Goal: Book appointment/travel/reservation

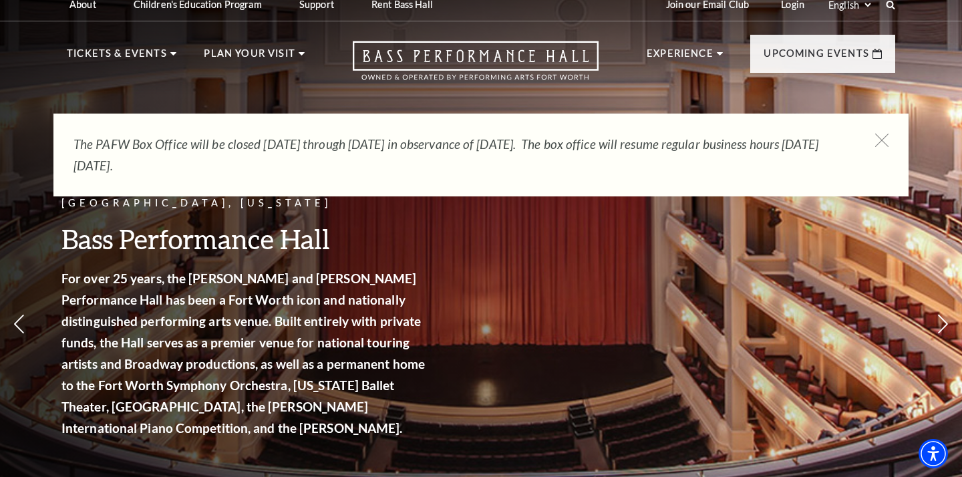
scroll to position [15, 0]
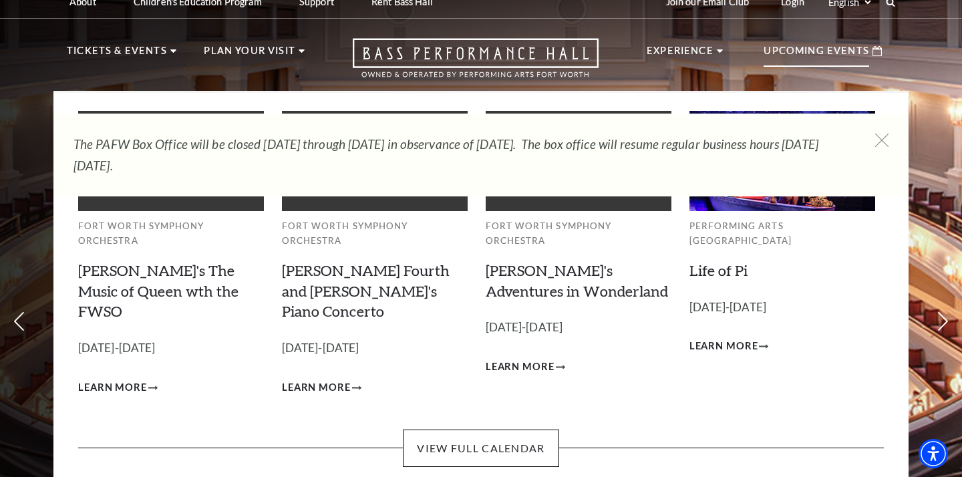
click at [807, 49] on p "Upcoming Events" at bounding box center [817, 55] width 106 height 24
click at [810, 60] on p "Upcoming Events" at bounding box center [817, 55] width 106 height 24
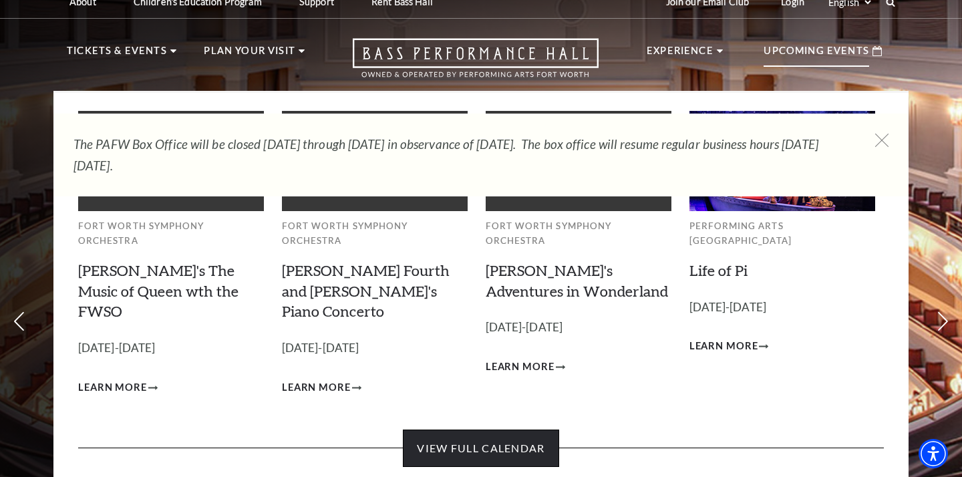
click at [488, 430] on link "View Full Calendar" at bounding box center [481, 448] width 156 height 37
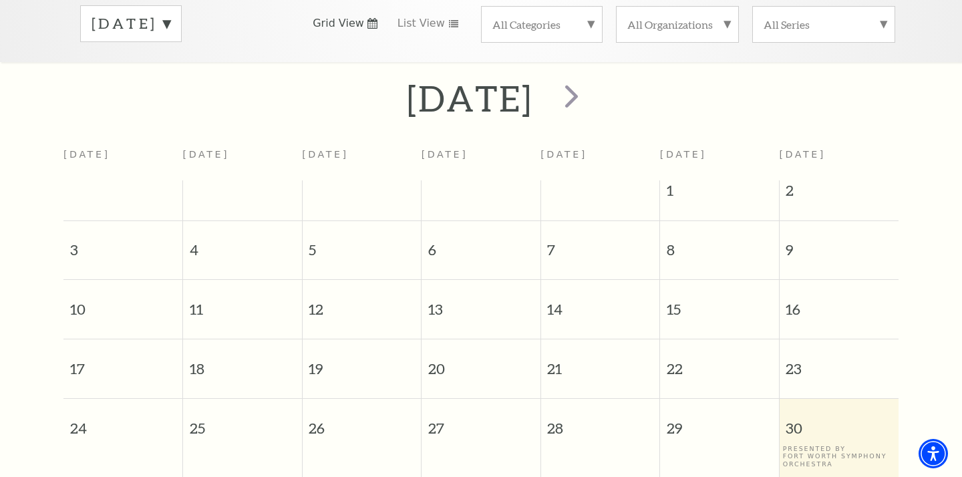
scroll to position [231, 0]
click at [591, 90] on span "next" at bounding box center [572, 95] width 38 height 38
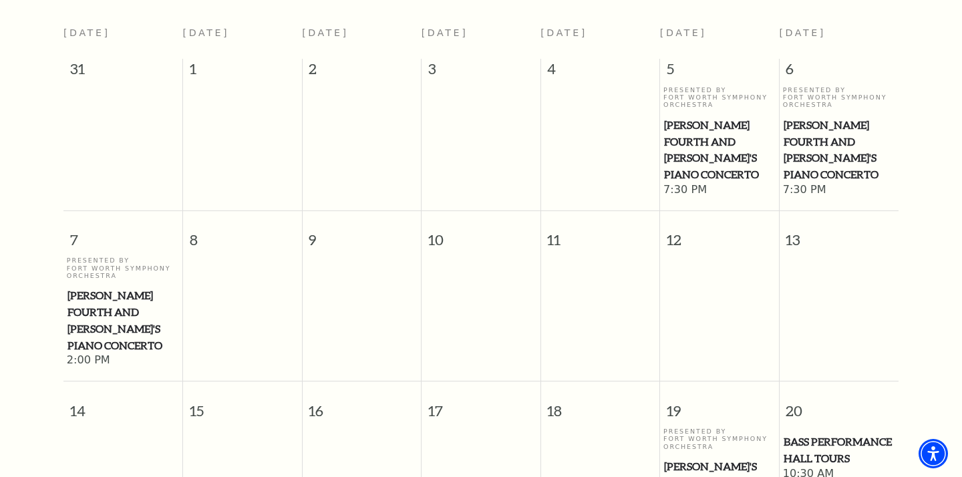
scroll to position [0, 0]
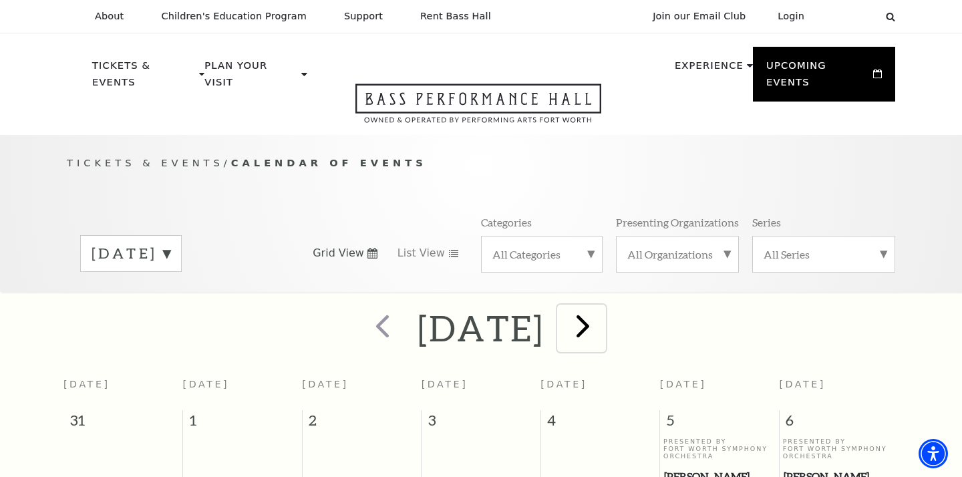
click at [602, 307] on span "next" at bounding box center [583, 326] width 38 height 38
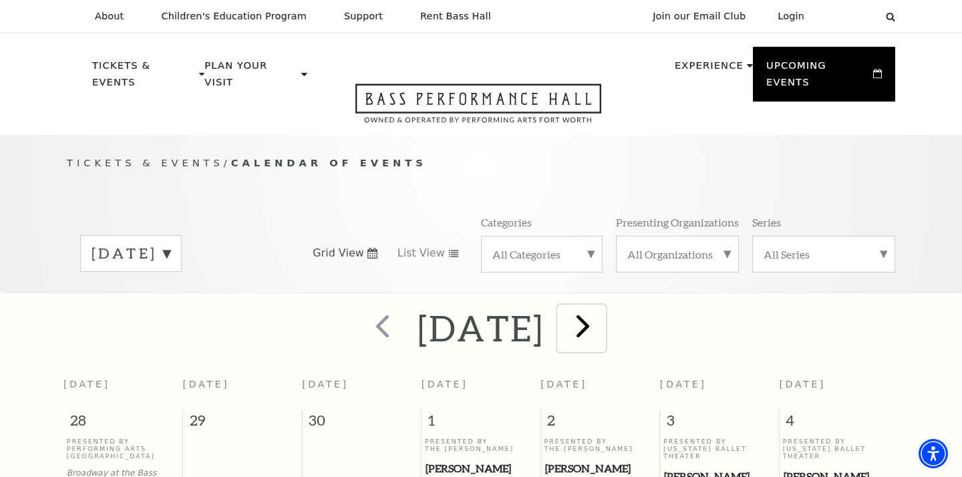
click at [602, 307] on span "next" at bounding box center [583, 326] width 38 height 38
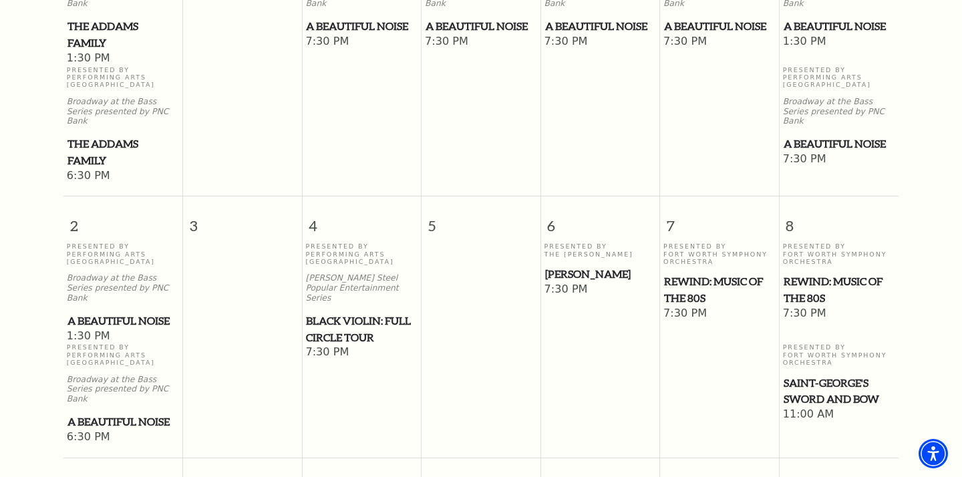
scroll to position [485, 0]
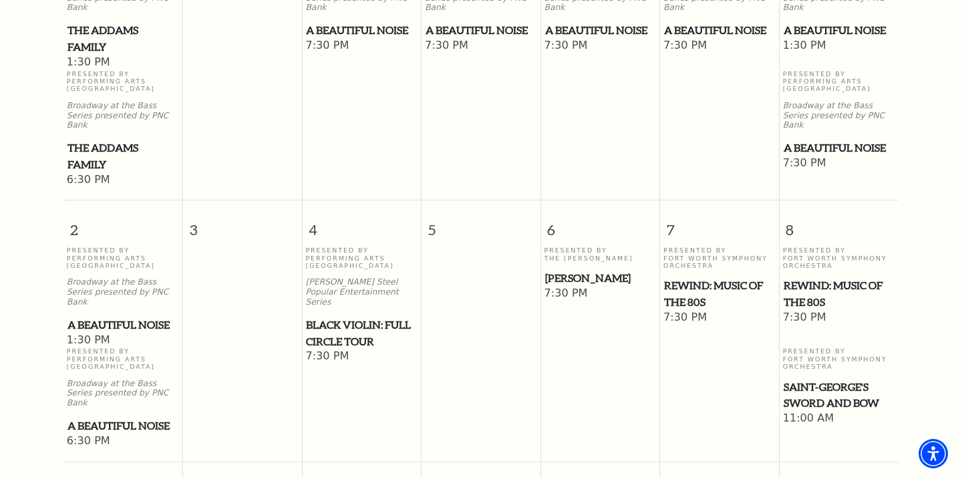
click at [690, 277] on span "REWIND: Music of the 80s" at bounding box center [719, 293] width 111 height 33
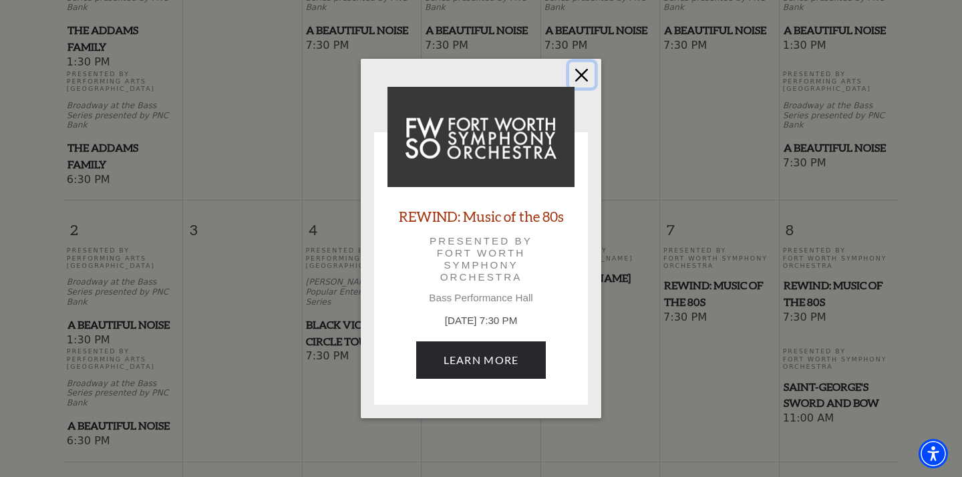
click at [577, 69] on button "Close" at bounding box center [581, 74] width 25 height 25
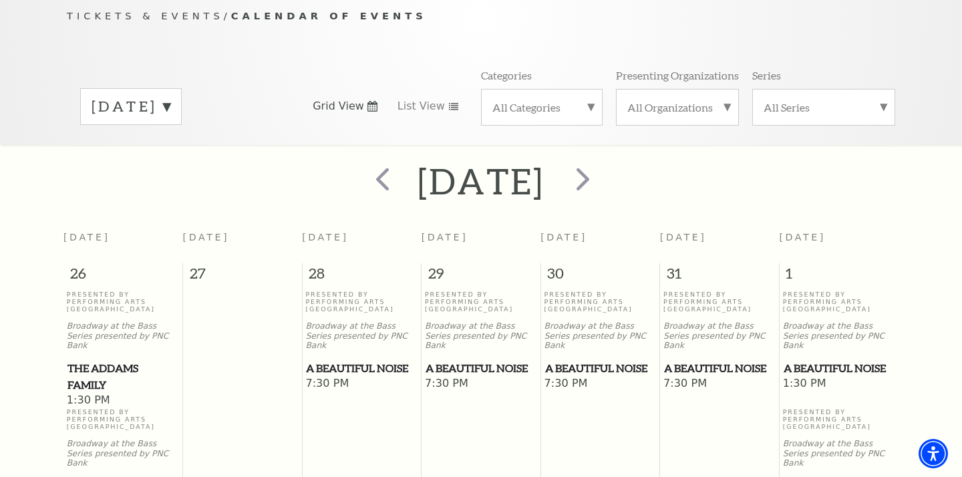
scroll to position [0, 0]
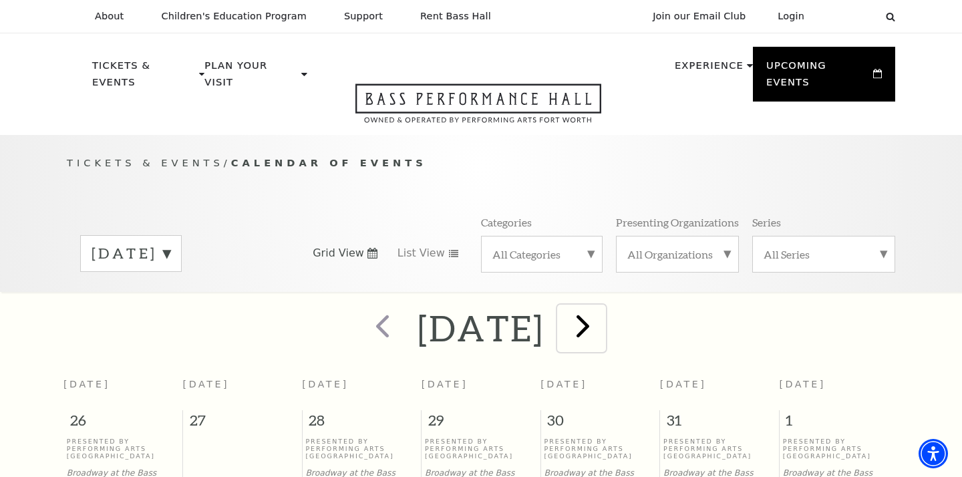
click at [602, 307] on span "next" at bounding box center [583, 326] width 38 height 38
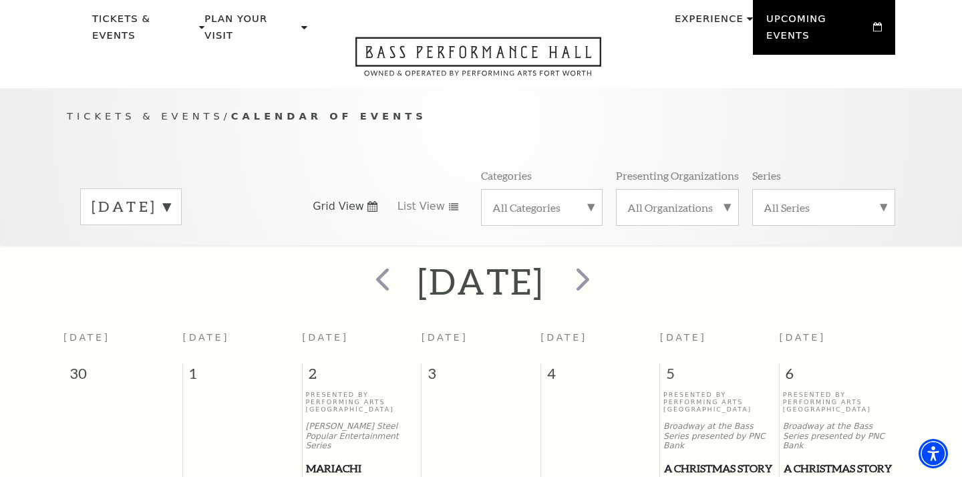
scroll to position [44, 0]
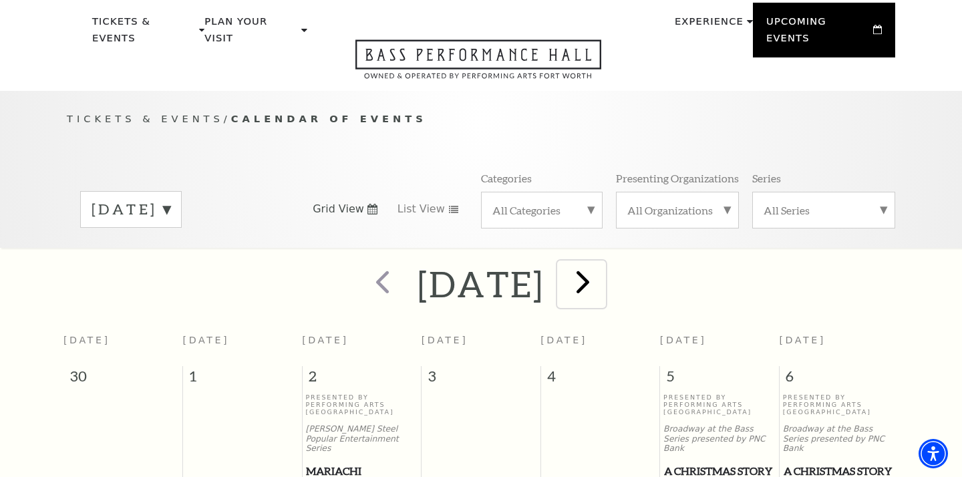
click at [602, 269] on span "next" at bounding box center [583, 282] width 38 height 38
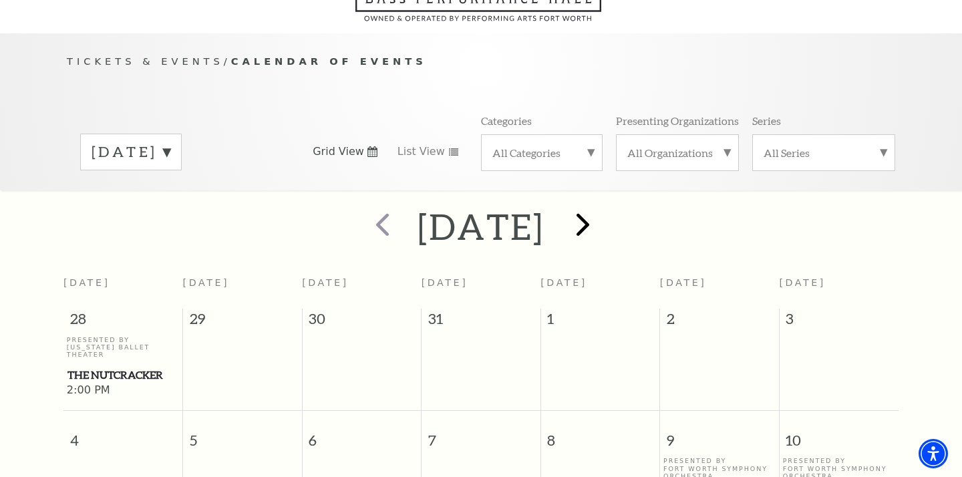
scroll to position [118, 0]
